Goal: Communication & Community: Answer question/provide support

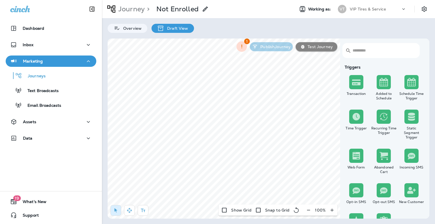
scroll to position [255, 0]
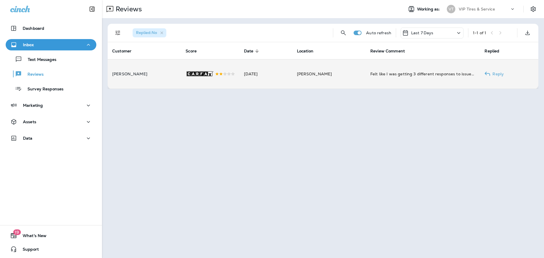
click at [218, 75] on div ".st0{fill-rule:evenodd;clip-rule:evenodd;fill:#FFFFFF;} .st1{fill-rule:evenodd;…" at bounding box center [209, 73] width 49 height 29
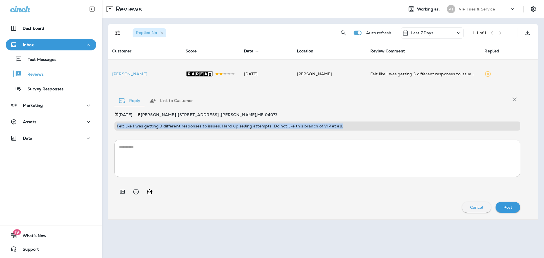
drag, startPoint x: 344, startPoint y: 128, endPoint x: 114, endPoint y: 133, distance: 229.4
click at [114, 133] on div "Sep 10, 2025 Sanford - 1285 Main Street , Sanford , ME 04073 Felt like I was ge…" at bounding box center [316, 162] width 405 height 100
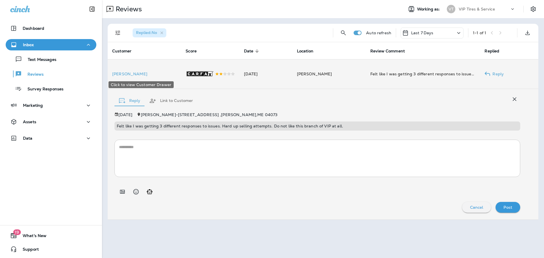
click at [128, 74] on p "[PERSON_NAME]" at bounding box center [144, 74] width 64 height 5
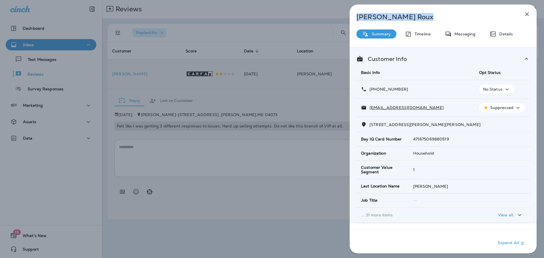
drag, startPoint x: 409, startPoint y: 20, endPoint x: 352, endPoint y: 19, distance: 56.3
click at [352, 19] on div "Robert Roux" at bounding box center [433, 17] width 168 height 8
copy p "Robert Roux"
drag, startPoint x: 404, startPoint y: 124, endPoint x: 400, endPoint y: 124, distance: 3.4
click at [403, 124] on span "68 Clark Rd Wells, ME 04090" at bounding box center [424, 124] width 111 height 5
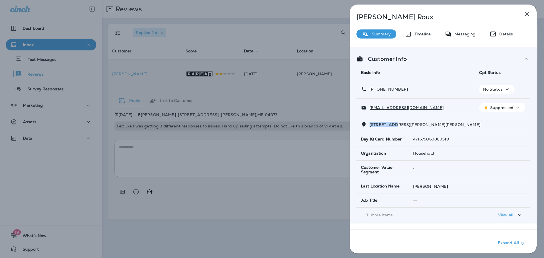
drag, startPoint x: 392, startPoint y: 124, endPoint x: 365, endPoint y: 122, distance: 26.7
click at [365, 122] on div "68 Clark Rd Wells, ME 04090" at bounding box center [443, 124] width 164 height 6
copy span "68 Clark Rd"
drag, startPoint x: 409, startPoint y: 90, endPoint x: 375, endPoint y: 91, distance: 34.3
click at [375, 91] on div "+1 (207) 985-4080" at bounding box center [415, 89] width 109 height 6
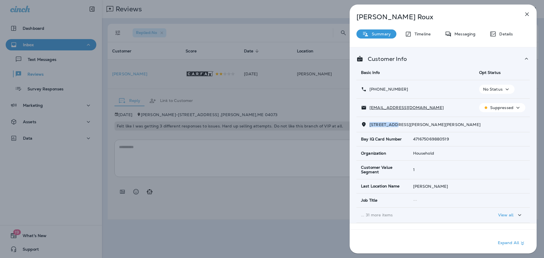
copy p "(207) 985-4080"
drag, startPoint x: 424, startPoint y: 109, endPoint x: 368, endPoint y: 109, distance: 56.1
click at [368, 109] on div "robertroux@gmail.com" at bounding box center [415, 108] width 109 height 6
copy p "robertroux@gmail.com"
click at [275, 131] on div "Robert Roux Summary Timeline Messaging Details Customer Info Basic Info Opt Sta…" at bounding box center [272, 129] width 544 height 258
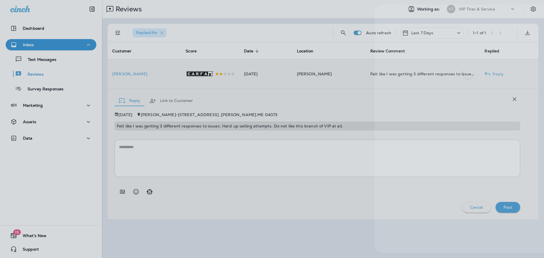
click at [260, 142] on div at bounding box center [297, 129] width 544 height 258
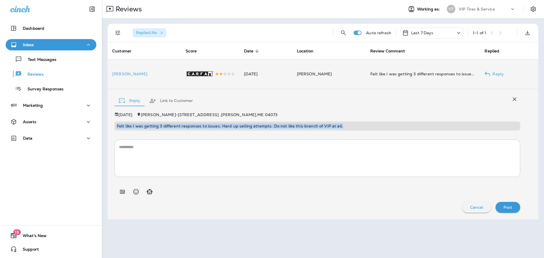
drag, startPoint x: 347, startPoint y: 126, endPoint x: 116, endPoint y: 125, distance: 231.3
click at [116, 125] on div "Felt like I was getting 3 different responses to issues. Hard up selling attemp…" at bounding box center [316, 125] width 405 height 9
copy p "Felt like I was getting 3 different responses to issues. Hard up selling attemp…"
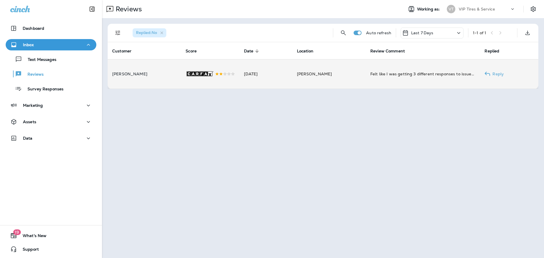
click at [154, 76] on p "[PERSON_NAME]" at bounding box center [144, 74] width 64 height 5
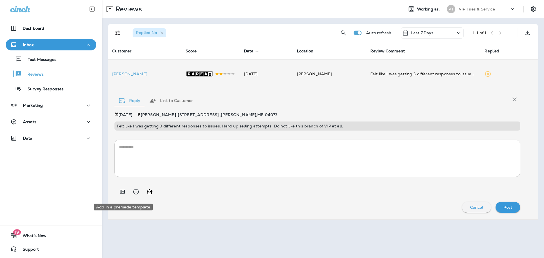
click at [120, 192] on icon "Add in a premade template" at bounding box center [122, 191] width 7 height 7
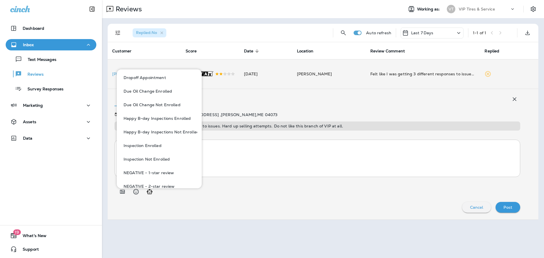
scroll to position [198, 0]
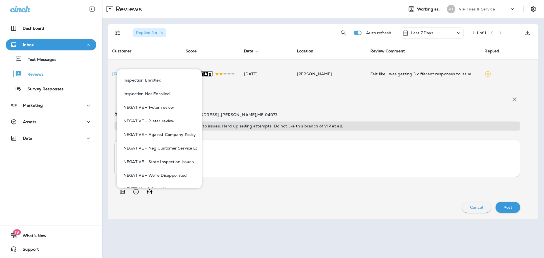
click at [161, 121] on button "NEGATIVE - 2-star review" at bounding box center [159, 121] width 76 height 14
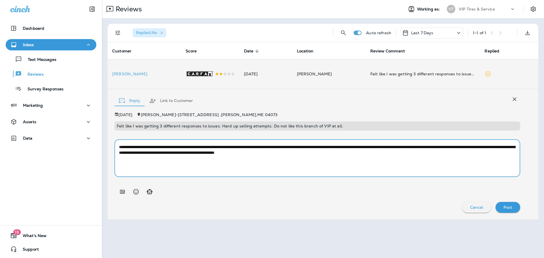
drag, startPoint x: 262, startPoint y: 154, endPoint x: 246, endPoint y: 157, distance: 16.3
click at [246, 157] on textarea "**********" at bounding box center [317, 158] width 396 height 28
type textarea "**********"
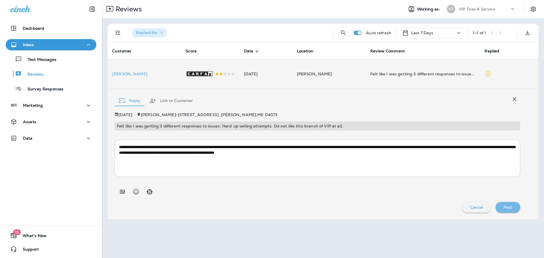
click at [508, 210] on p "Post" at bounding box center [507, 207] width 9 height 5
